Goal: Information Seeking & Learning: Learn about a topic

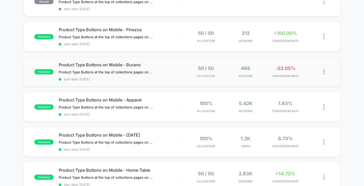
scroll to position [68, 0]
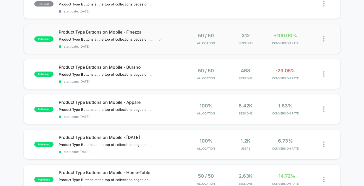
click at [137, 31] on span "Product Type Buttons on Mobile - Finezza" at bounding box center [120, 31] width 123 height 5
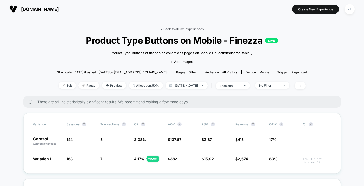
click at [182, 29] on link "< Back to all live experiences" at bounding box center [182, 29] width 43 height 4
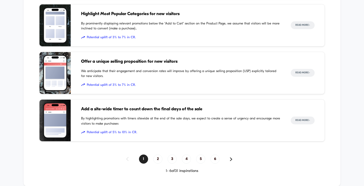
scroll to position [620, 0]
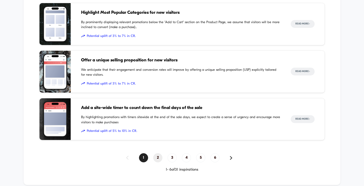
click at [158, 155] on span "2" at bounding box center [157, 157] width 9 height 9
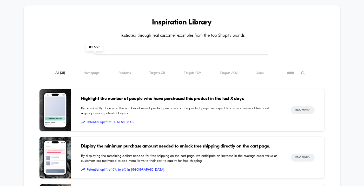
scroll to position [391, 0]
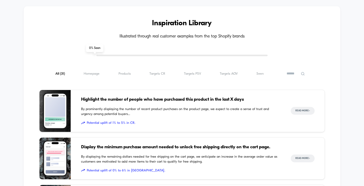
click at [226, 99] on span "Highlight the number of people who have purchased this product in the last X da…" at bounding box center [180, 99] width 199 height 7
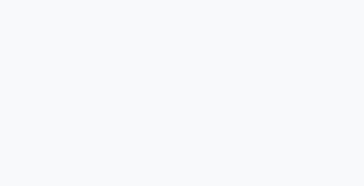
scroll to position [893, 0]
